Goal: Task Accomplishment & Management: Use online tool/utility

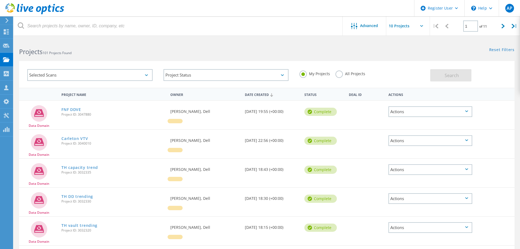
click at [7, 22] on icon at bounding box center [7, 20] width 4 height 5
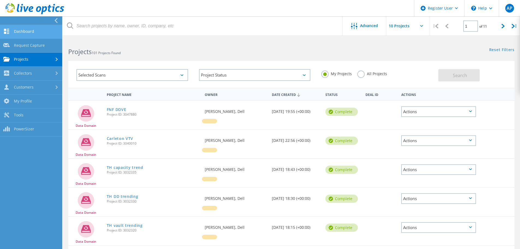
click at [33, 31] on link "Dashboard" at bounding box center [31, 32] width 62 height 14
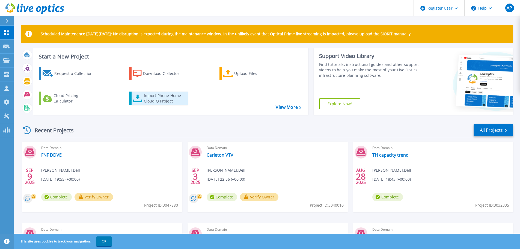
click at [155, 98] on div "Import Phone Home CloudIQ Project" at bounding box center [165, 98] width 43 height 11
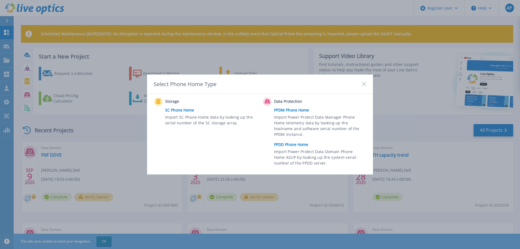
click at [291, 145] on link "PPDD Phone Home" at bounding box center [321, 144] width 95 height 8
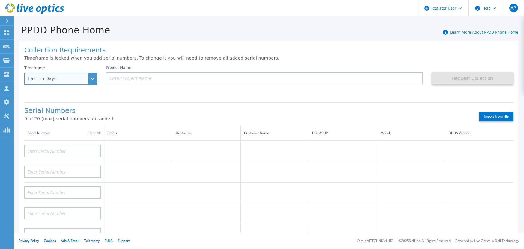
click at [86, 80] on div "Last 15 Days" at bounding box center [57, 78] width 59 height 5
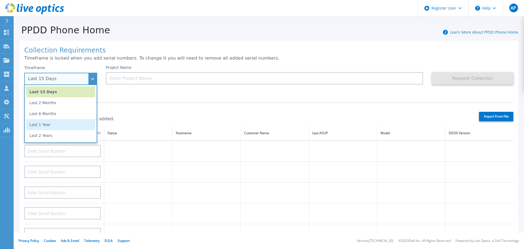
click at [66, 122] on li "Last 1 Year" at bounding box center [60, 124] width 69 height 11
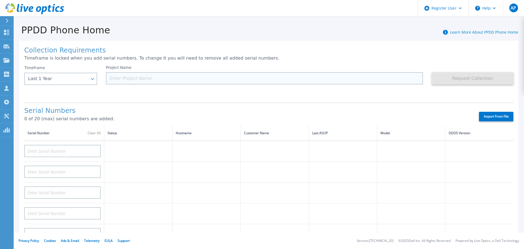
click at [158, 79] on input at bounding box center [264, 78] width 317 height 12
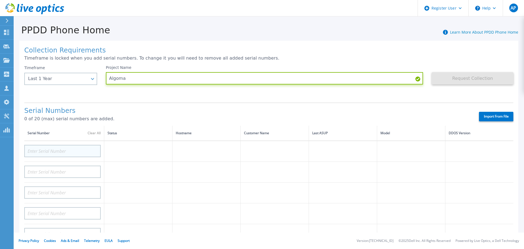
type input "Algoma"
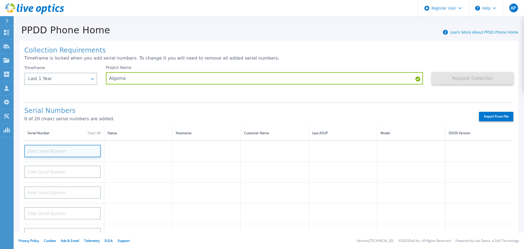
drag, startPoint x: 53, startPoint y: 153, endPoint x: 60, endPoint y: 150, distance: 7.9
click at [53, 153] on input at bounding box center [62, 151] width 76 height 12
paste input "APX002248013"
type input "APX002248013"
click at [96, 148] on input "APX002248013" at bounding box center [62, 151] width 76 height 12
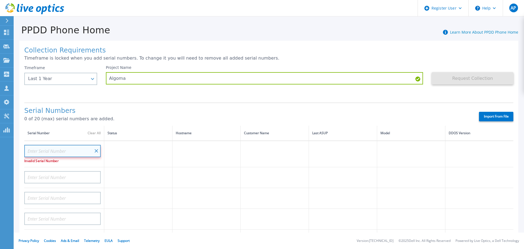
drag, startPoint x: 95, startPoint y: 150, endPoint x: 79, endPoint y: 153, distance: 15.9
paste input "APX00224801304"
type input "APX00224801304"
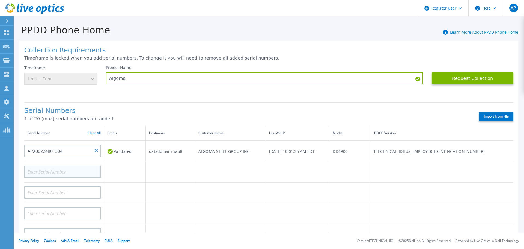
click at [65, 169] on div at bounding box center [62, 169] width 76 height 16
click at [65, 169] on input at bounding box center [62, 171] width 76 height 12
paste input "APX00225002037"
type input "APX00225002037"
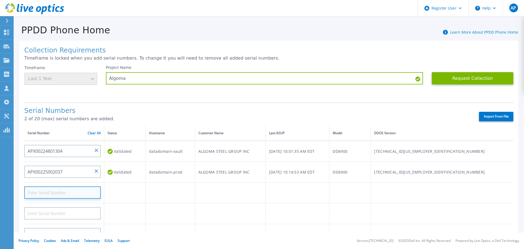
click at [73, 193] on input at bounding box center [62, 192] width 76 height 12
paste input "APX00224801304"
type input "APX00224801304"
paste input "APX00224400110"
type input "APX00224400110"
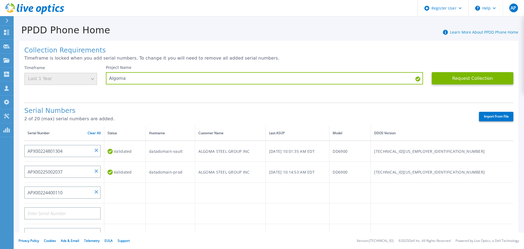
click at [185, 120] on p "2 of 20 (max) serial numbers are added." at bounding box center [246, 118] width 445 height 5
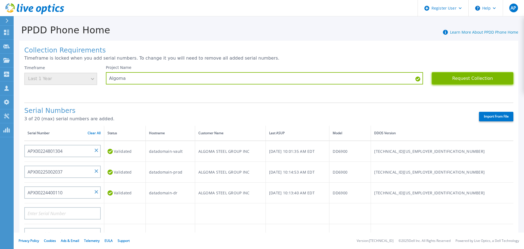
click at [469, 80] on button "Request Collection" at bounding box center [473, 78] width 82 height 12
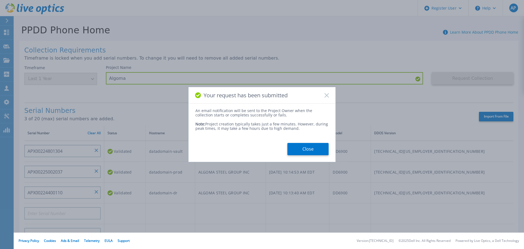
click at [316, 147] on button "Close" at bounding box center [307, 149] width 41 height 12
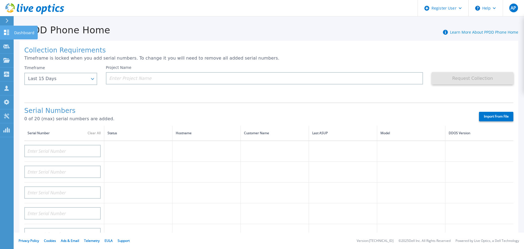
click at [10, 31] on link "Dashboard Dashboard" at bounding box center [7, 33] width 14 height 14
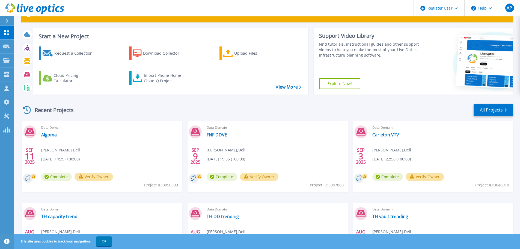
scroll to position [55, 0]
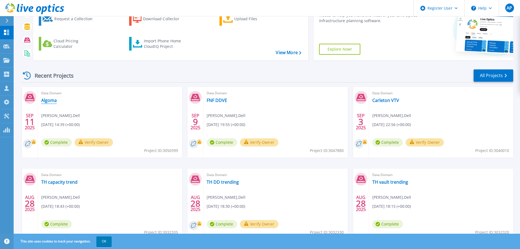
click at [52, 101] on link "Algoma" at bounding box center [49, 99] width 16 height 5
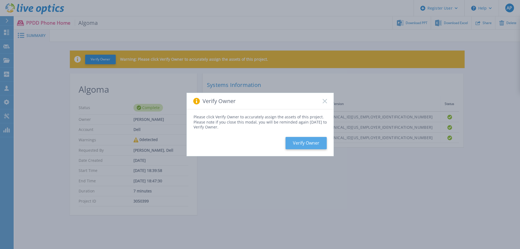
click at [308, 142] on button "Verify Owner" at bounding box center [305, 143] width 41 height 12
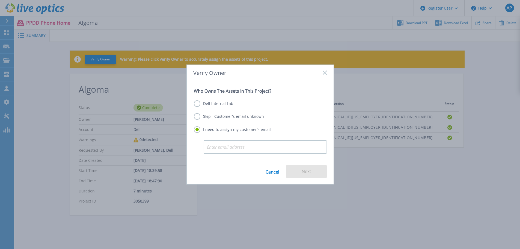
click at [198, 116] on label "Skip - Customer's email unknown" at bounding box center [229, 116] width 70 height 7
click at [0, 0] on input "Skip - Customer's email unknown" at bounding box center [0, 0] width 0 height 0
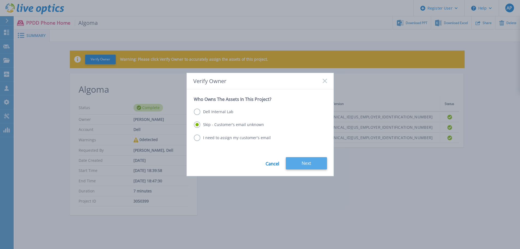
click at [303, 159] on button "Next" at bounding box center [306, 163] width 41 height 12
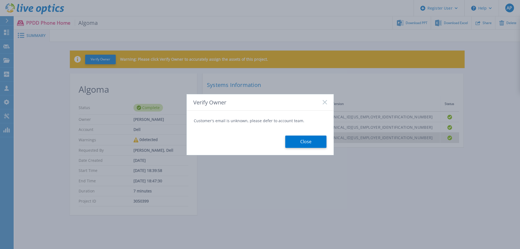
click at [318, 138] on button "Close" at bounding box center [305, 141] width 41 height 12
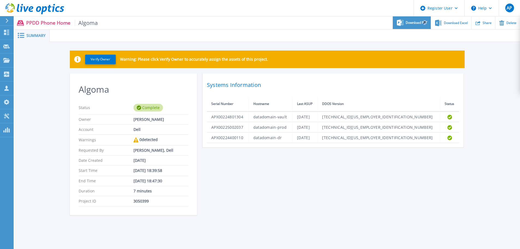
click at [424, 25] on div "Download PPT" at bounding box center [412, 22] width 38 height 13
